Goal: Information Seeking & Learning: Learn about a topic

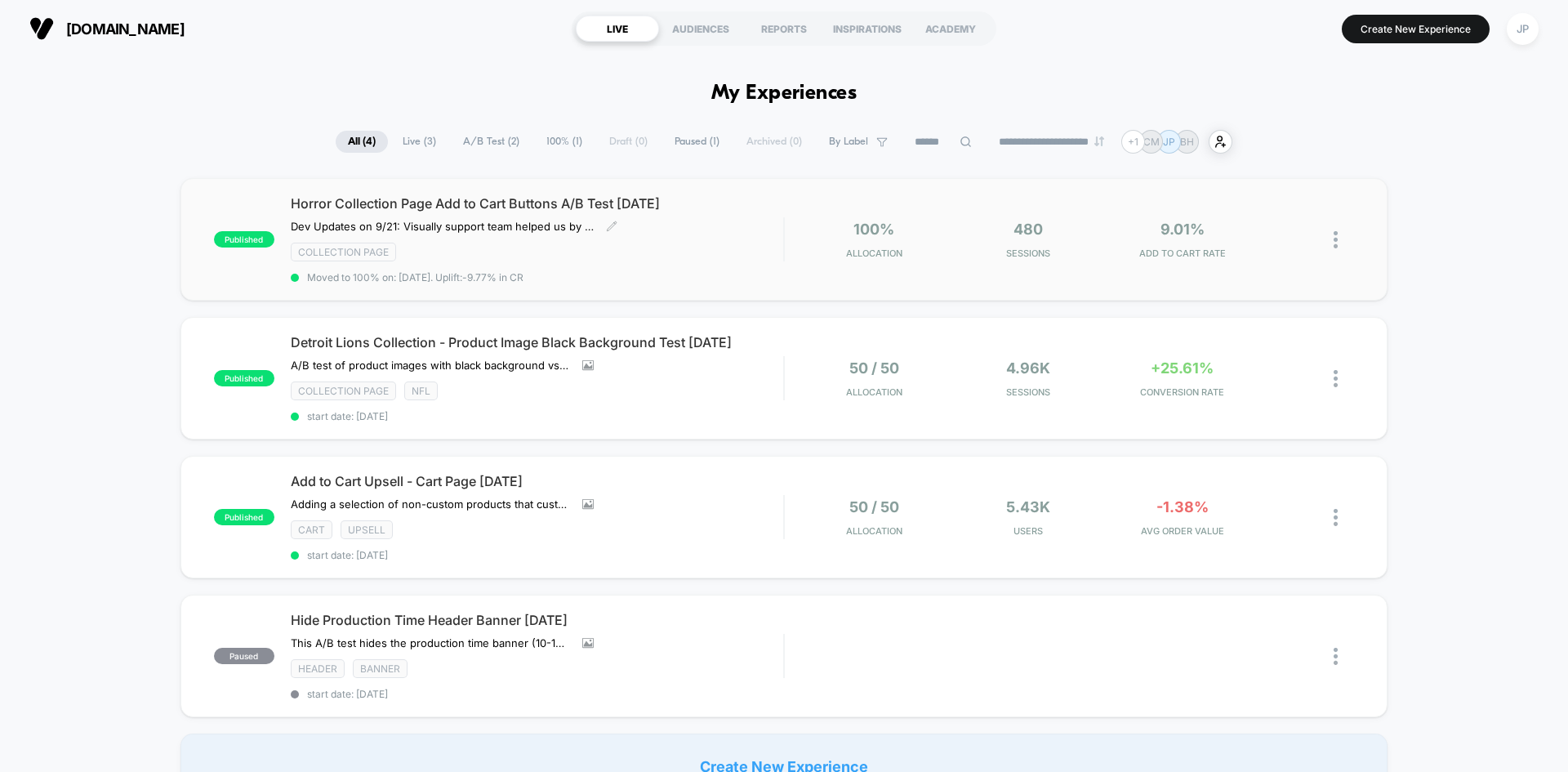
click at [768, 238] on div "Horror Collection Page Add to Cart Buttons A/B Test [DATE] Dev Updates on 9/21:…" at bounding box center [536, 239] width 493 height 88
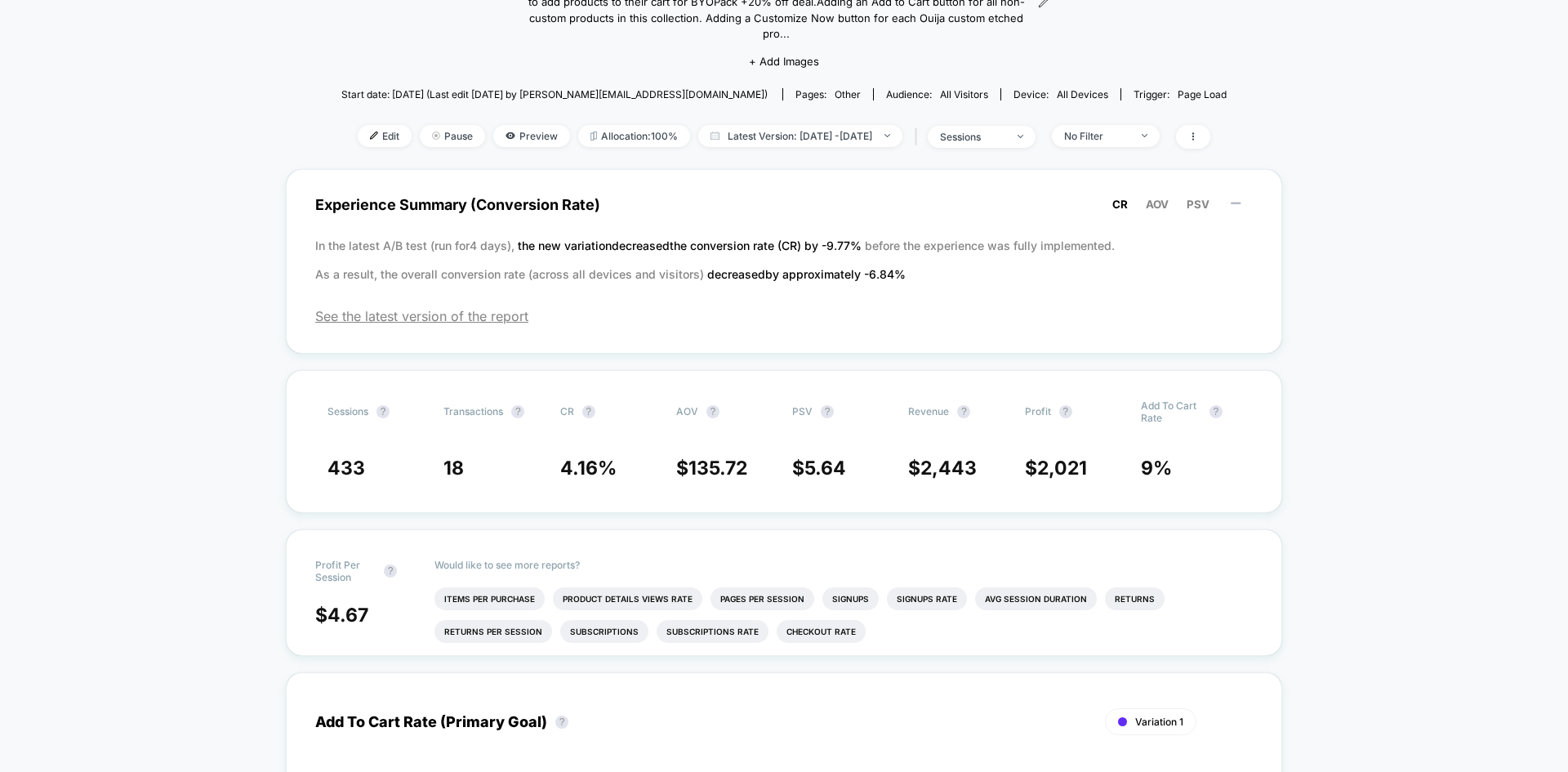
scroll to position [326, 0]
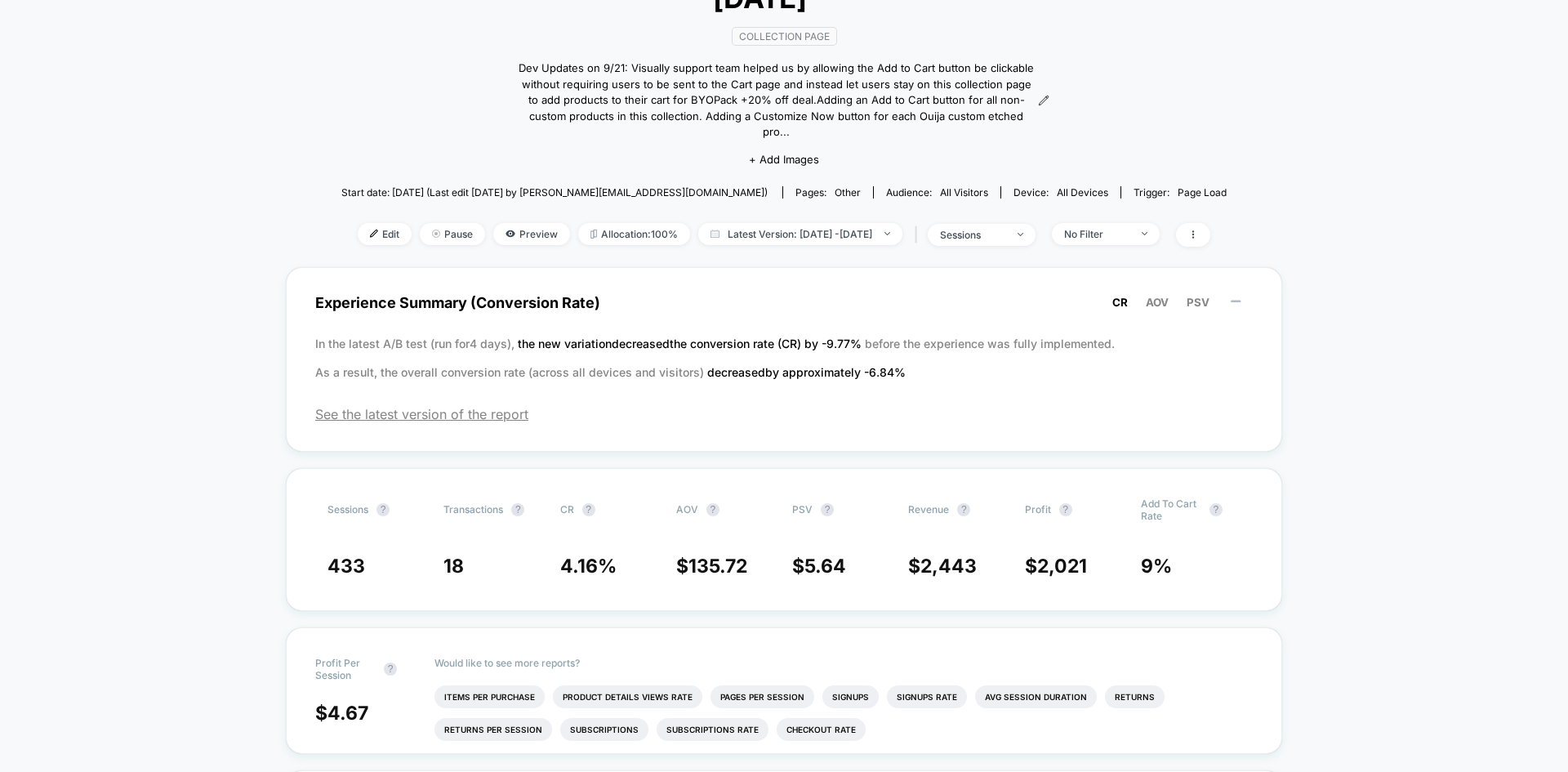
scroll to position [0, 0]
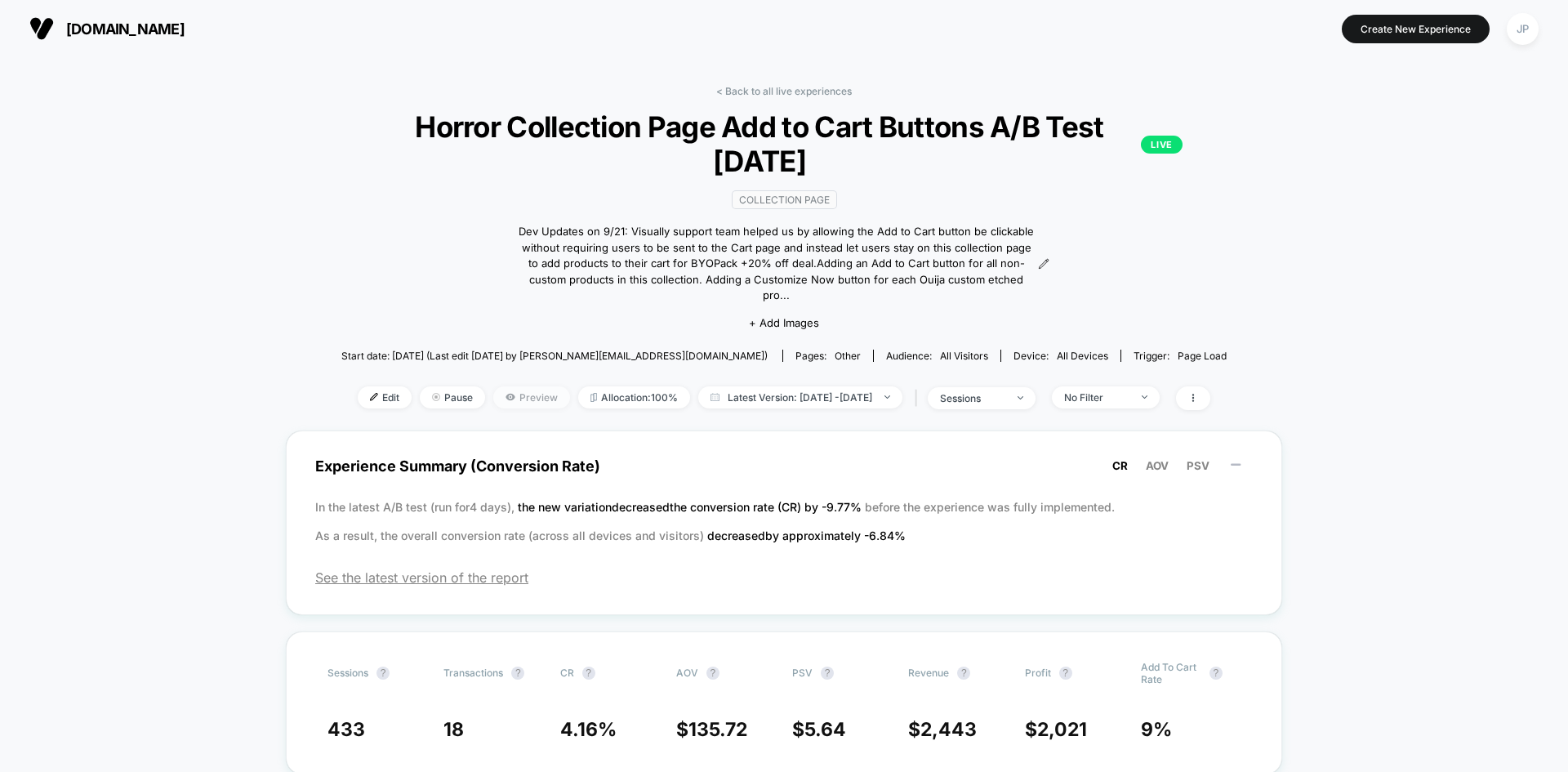
click at [506, 386] on span "Preview" at bounding box center [532, 397] width 77 height 22
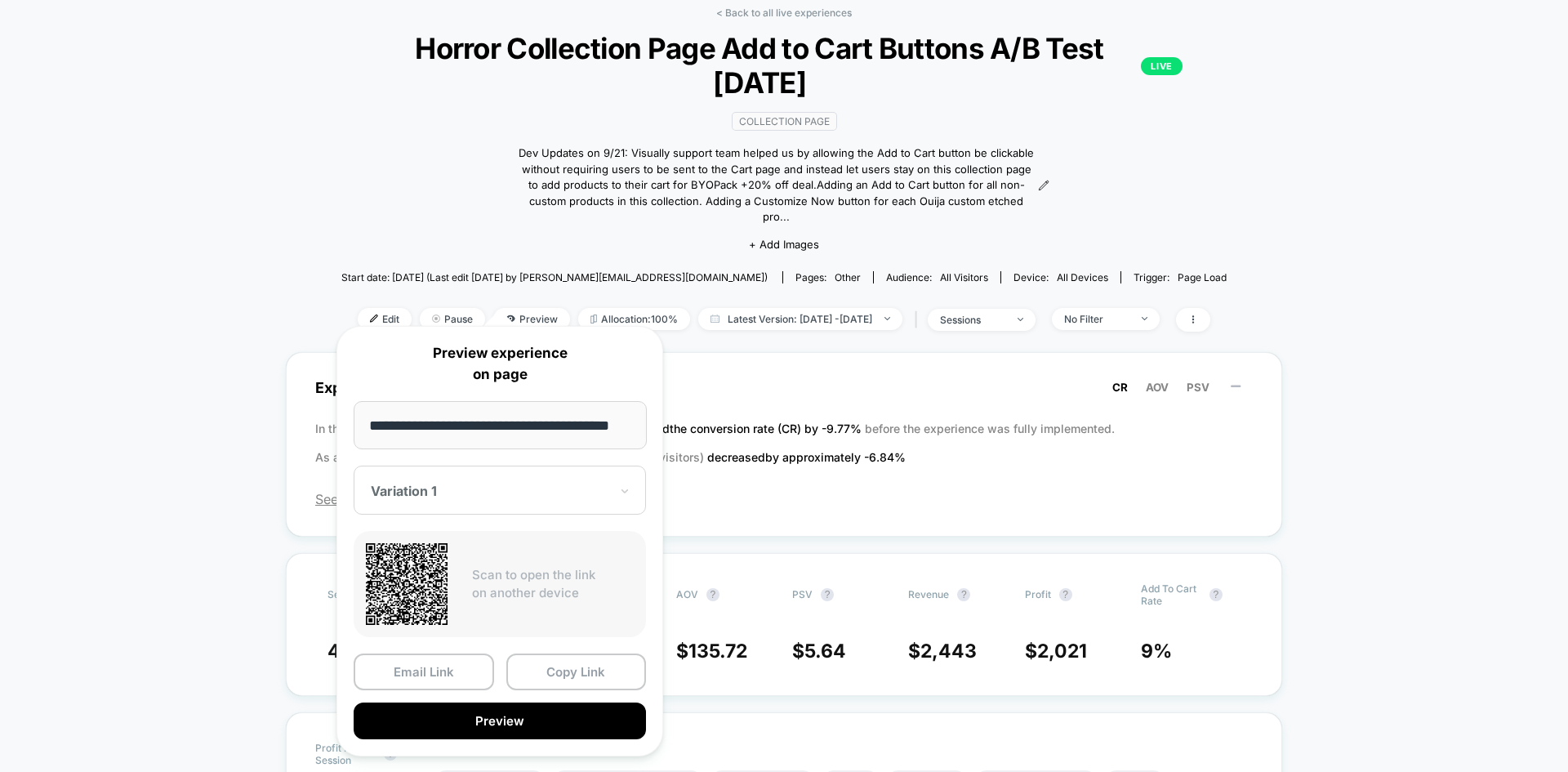
scroll to position [82, 0]
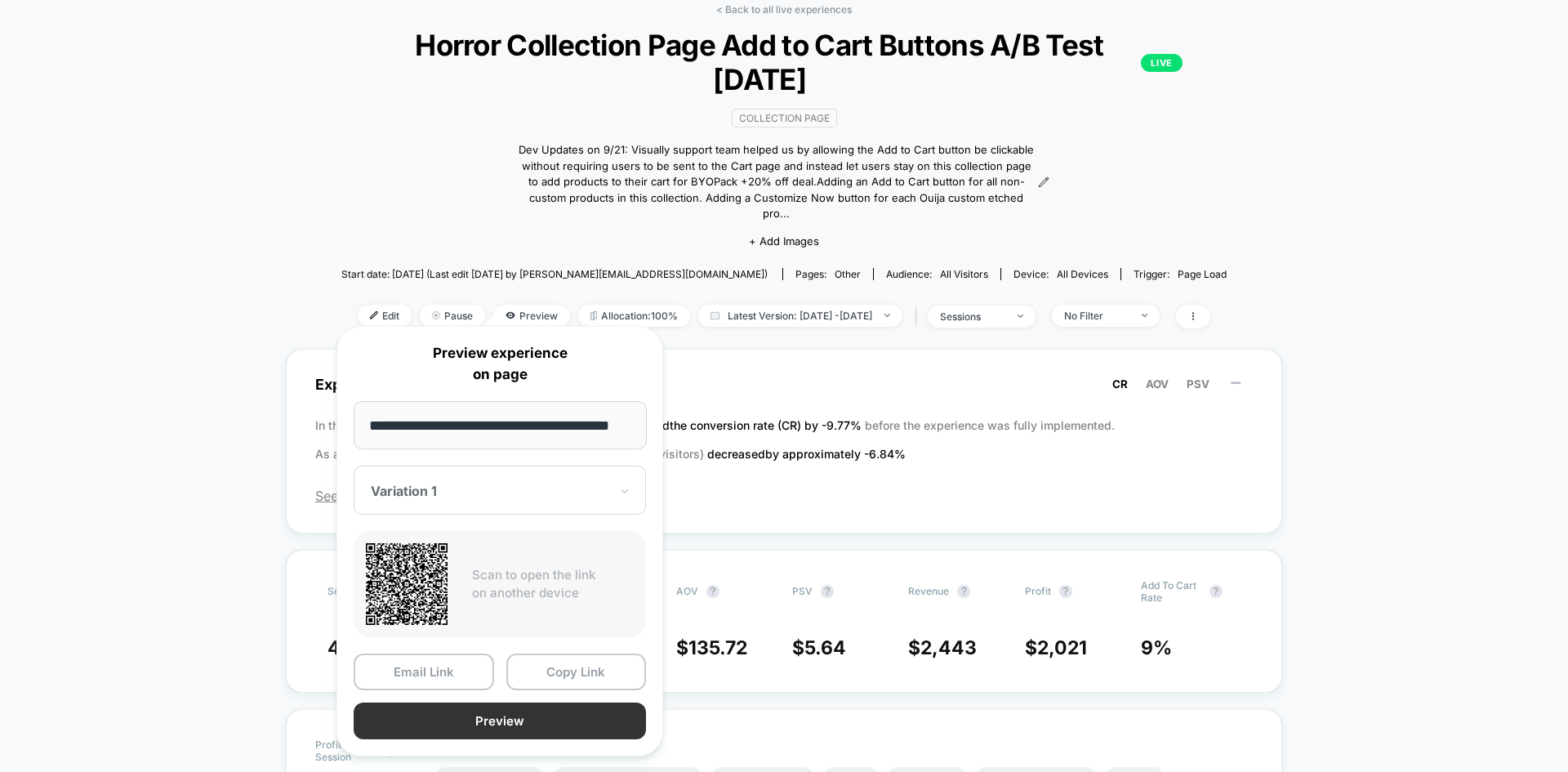
click at [550, 718] on button "Preview" at bounding box center [500, 720] width 292 height 37
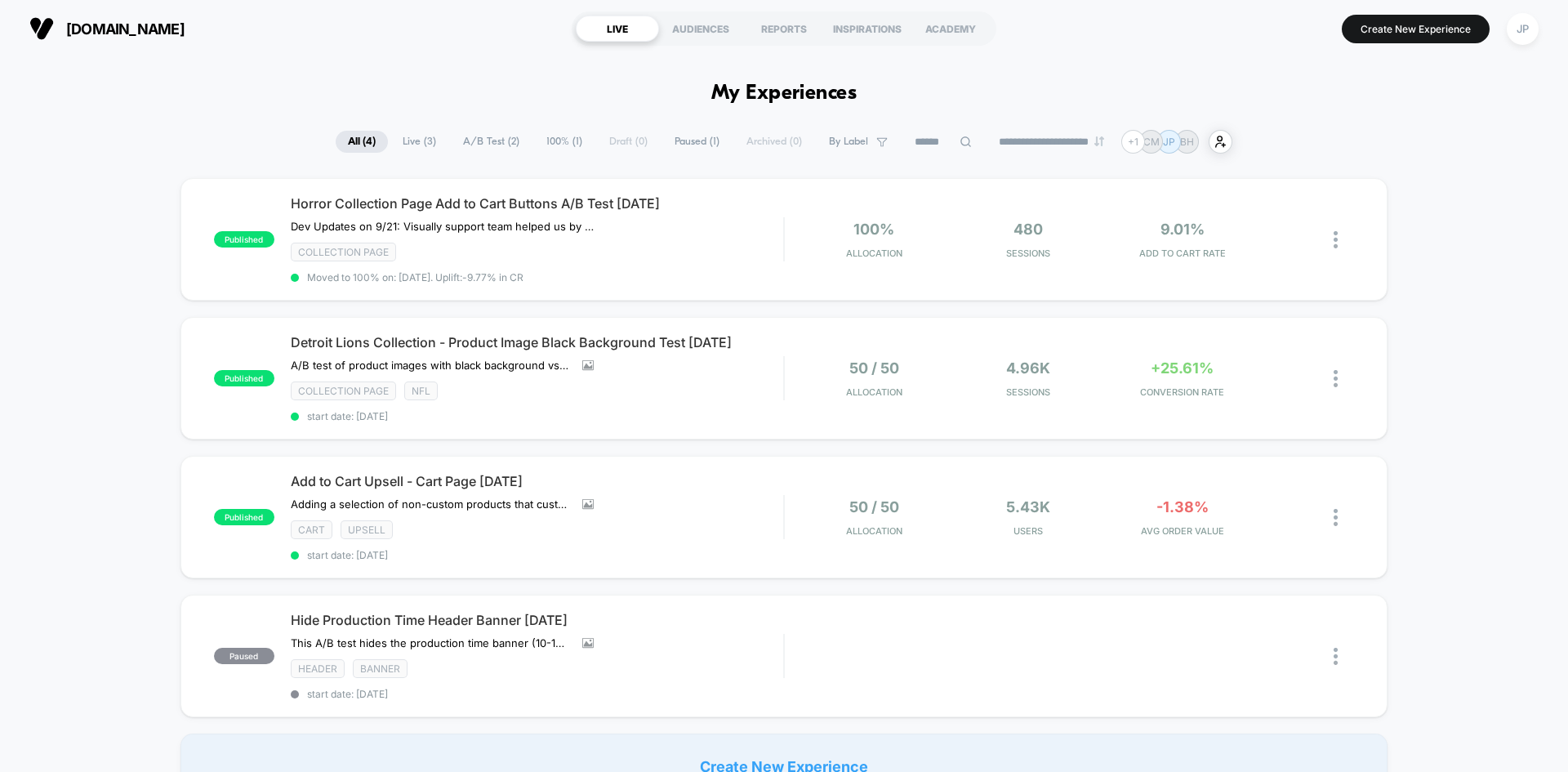
click at [1425, 220] on div "published Horror Collection Page Add to Cart Buttons A/B Test [DATE] Dev Update…" at bounding box center [784, 488] width 1568 height 621
click at [756, 531] on div "Cart Upsell" at bounding box center [536, 529] width 493 height 19
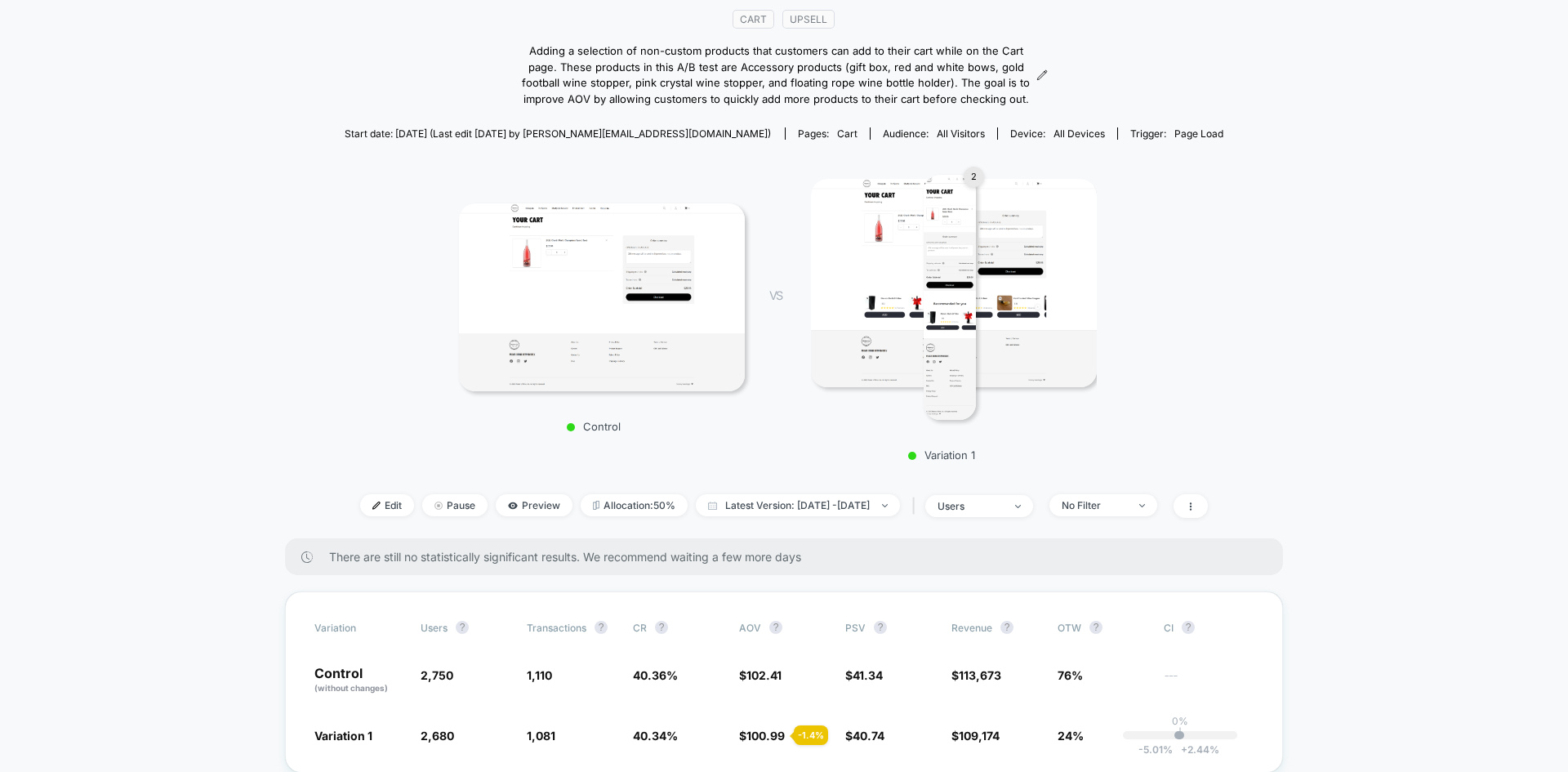
scroll to position [326, 0]
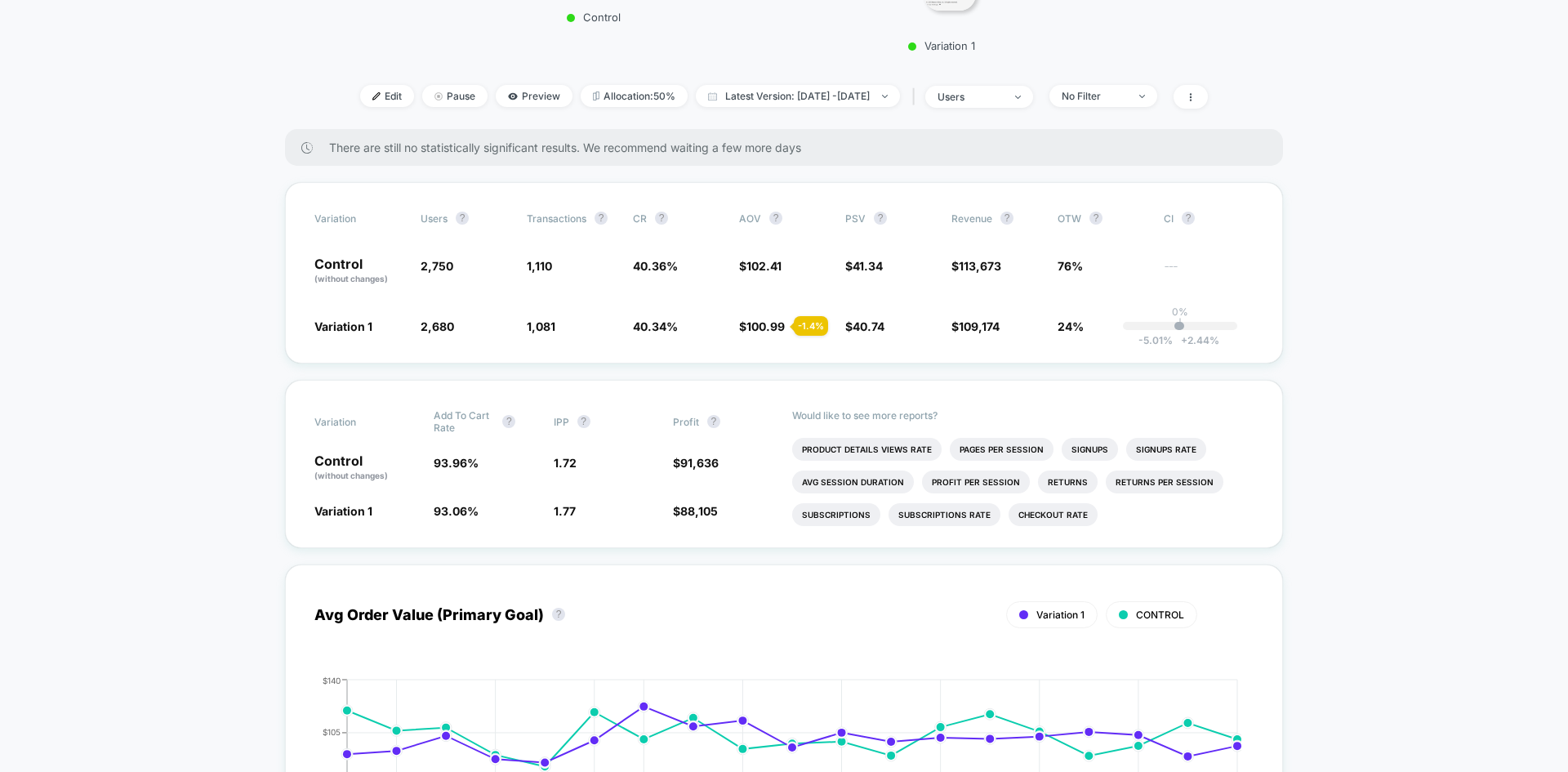
scroll to position [571, 0]
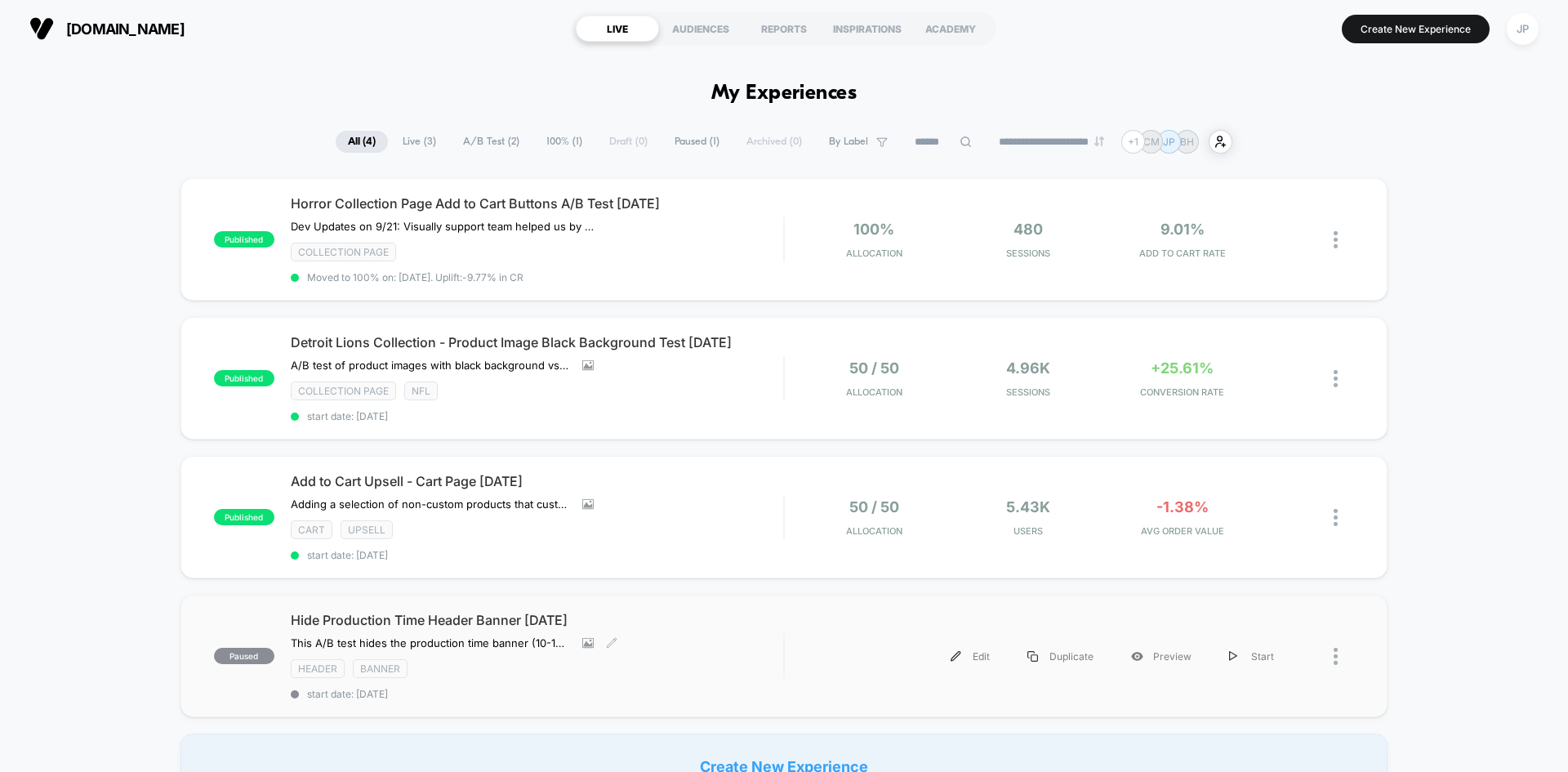
click at [704, 630] on div "Hide Production Time Header Banner [DATE] This A/B test hides the production ti…" at bounding box center [536, 655] width 493 height 88
click at [145, 215] on div "published Horror Collection Page Add to Cart Buttons A/B Test [DATE] Dev Update…" at bounding box center [784, 488] width 1568 height 621
click at [146, 217] on div "published Horror Collection Page Add to Cart Buttons A/B Test [DATE] Dev Update…" at bounding box center [784, 488] width 1568 height 621
